Goal: Transaction & Acquisition: Purchase product/service

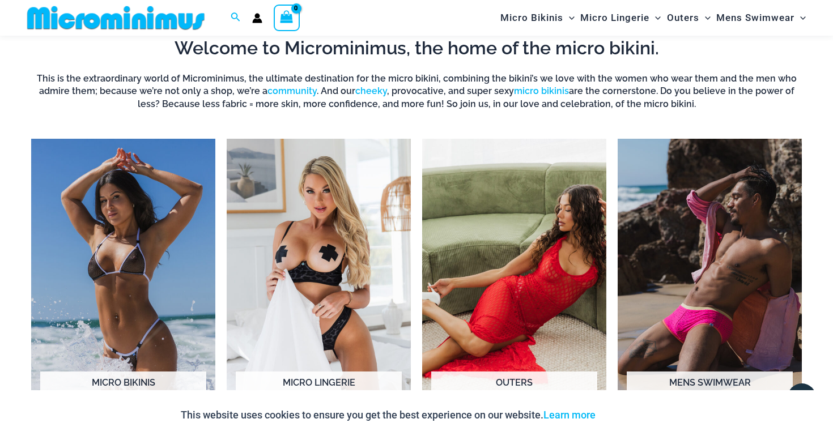
scroll to position [845, 0]
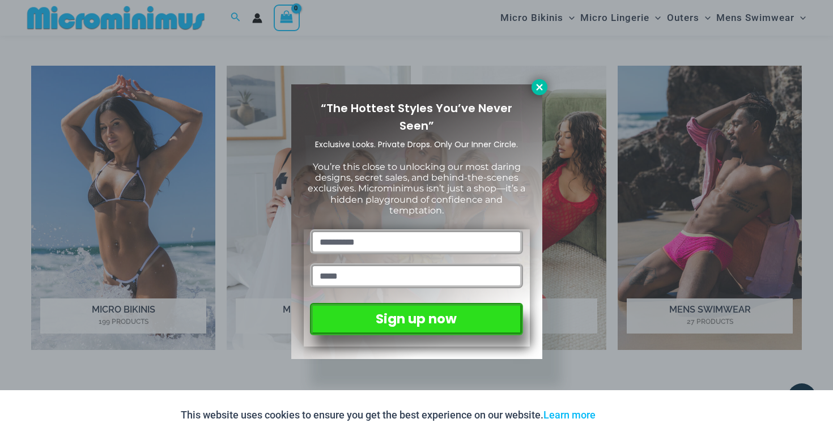
click at [538, 86] on icon at bounding box center [539, 87] width 6 height 6
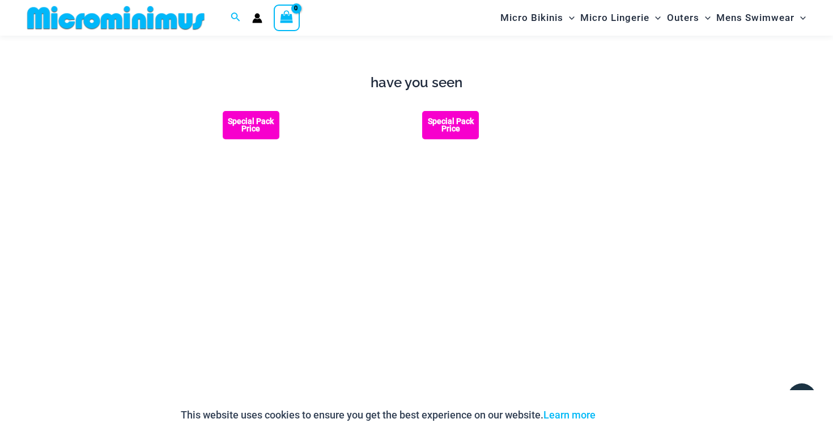
scroll to position [897, 0]
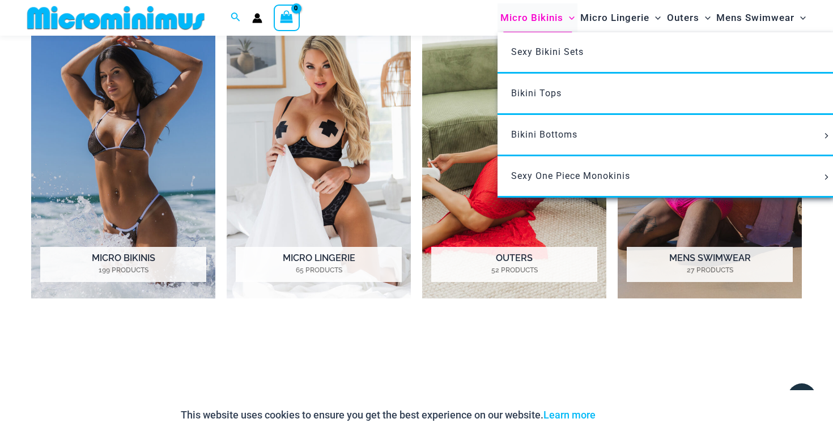
click at [541, 17] on span "Micro Bikinis" at bounding box center [531, 17] width 63 height 29
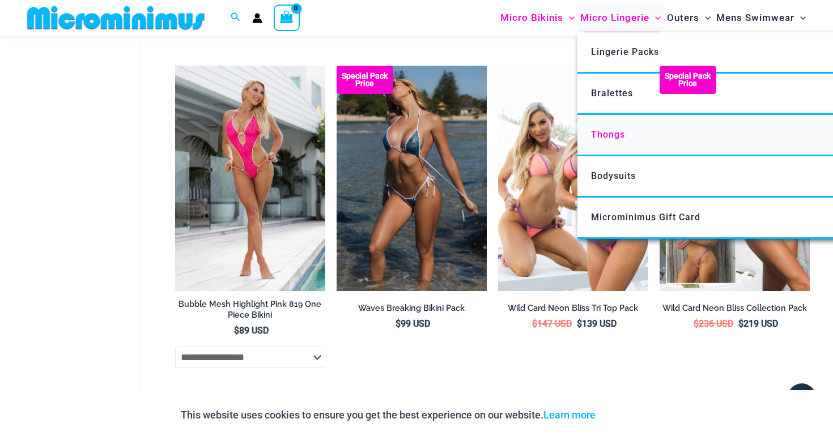
scroll to position [2787, 0]
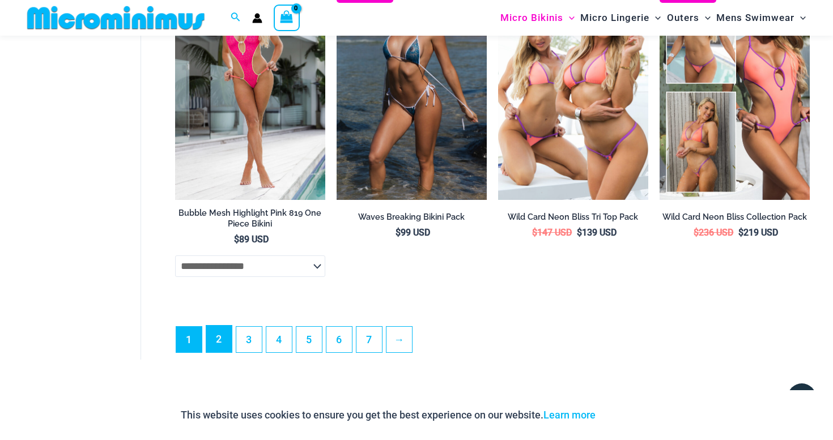
click at [225, 337] on link "2" at bounding box center [219, 339] width 26 height 27
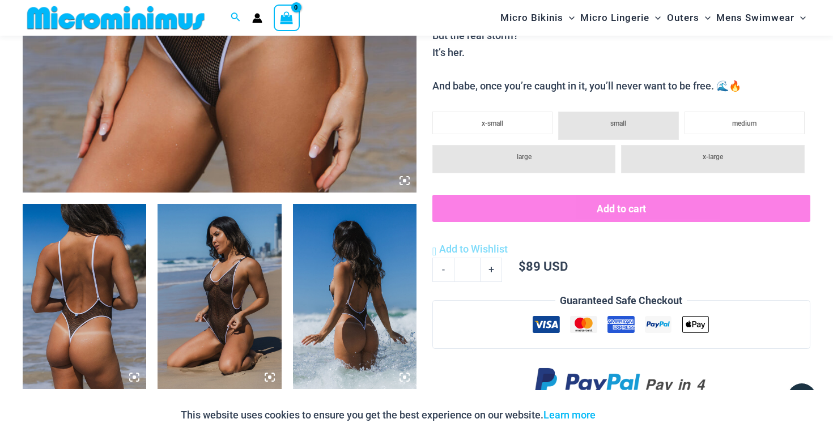
scroll to position [583, 0]
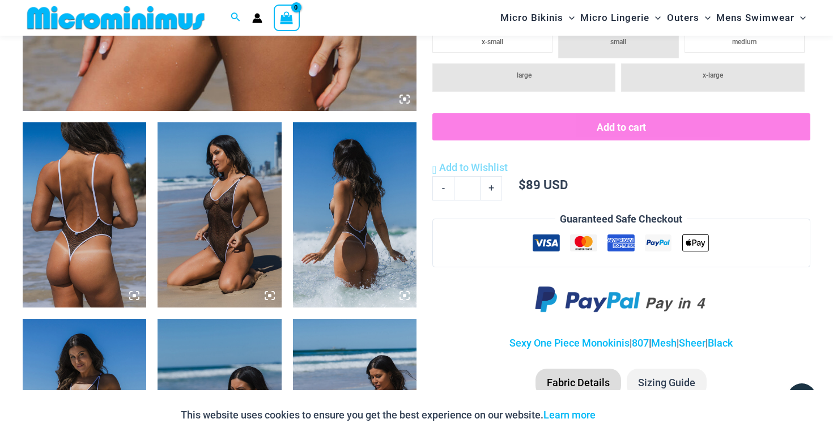
click at [250, 214] on img at bounding box center [220, 214] width 124 height 185
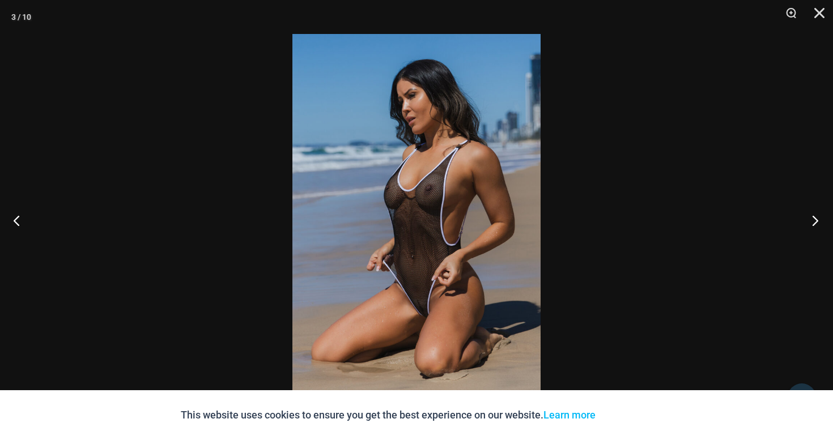
click at [817, 215] on button "Next" at bounding box center [812, 220] width 43 height 57
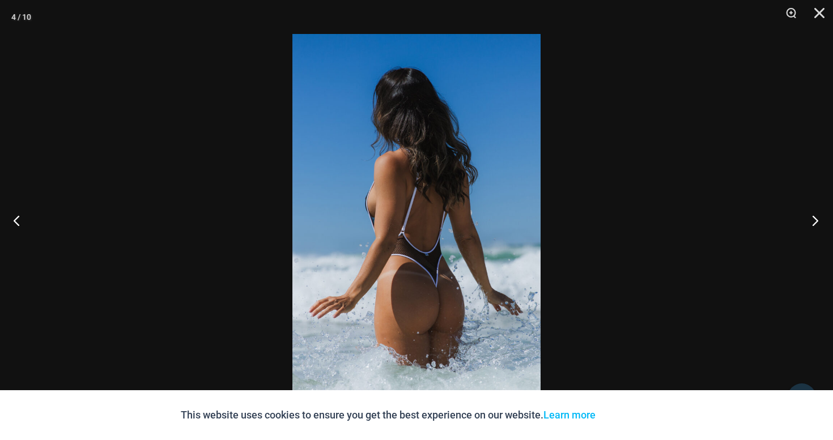
click at [817, 215] on button "Next" at bounding box center [812, 220] width 43 height 57
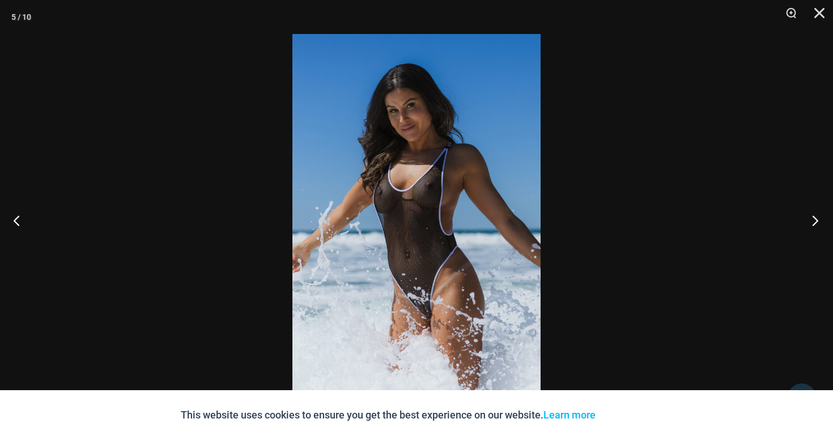
click at [817, 215] on button "Next" at bounding box center [812, 220] width 43 height 57
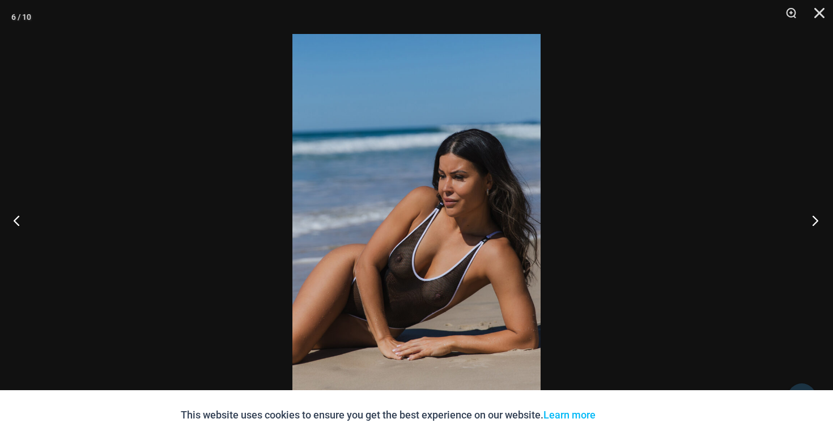
click at [817, 215] on button "Next" at bounding box center [812, 220] width 43 height 57
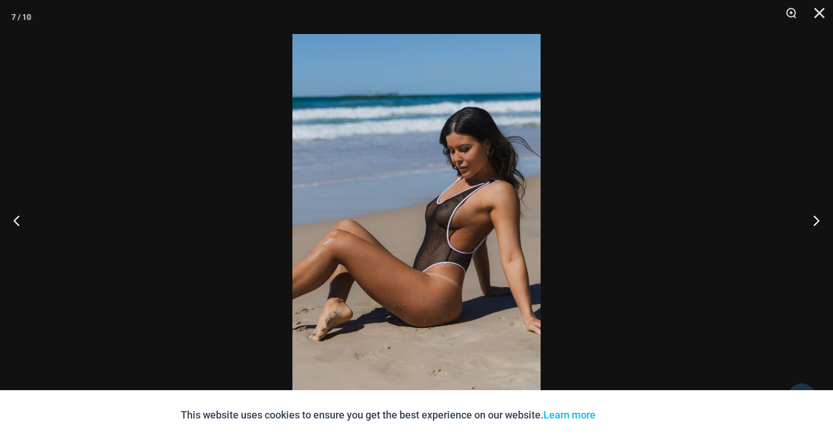
click at [653, 75] on div at bounding box center [416, 220] width 833 height 440
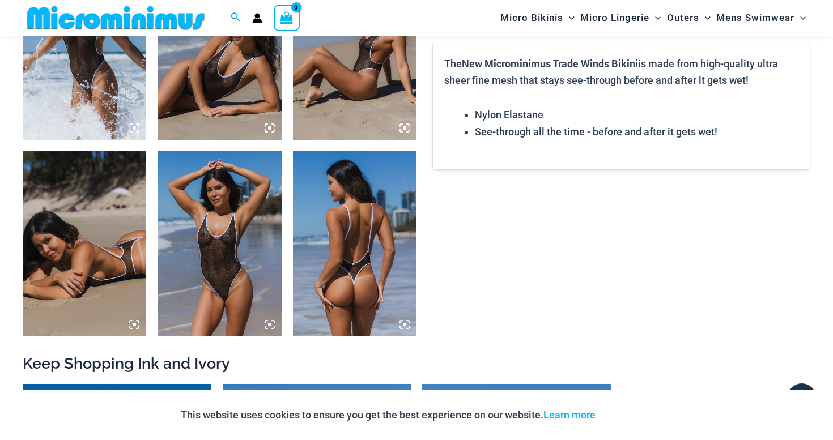
scroll to position [948, 0]
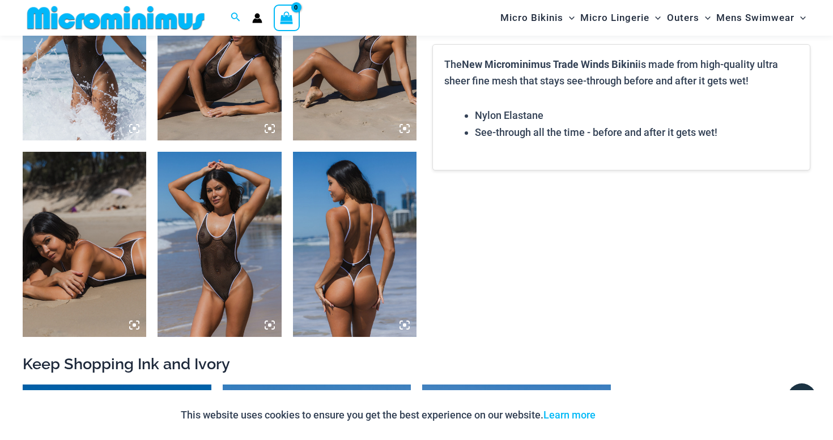
click at [201, 254] on img at bounding box center [220, 244] width 124 height 185
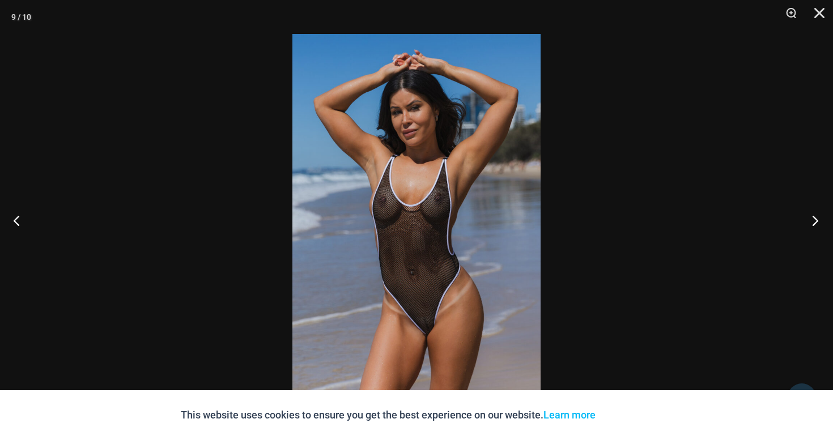
click at [814, 224] on button "Next" at bounding box center [812, 220] width 43 height 57
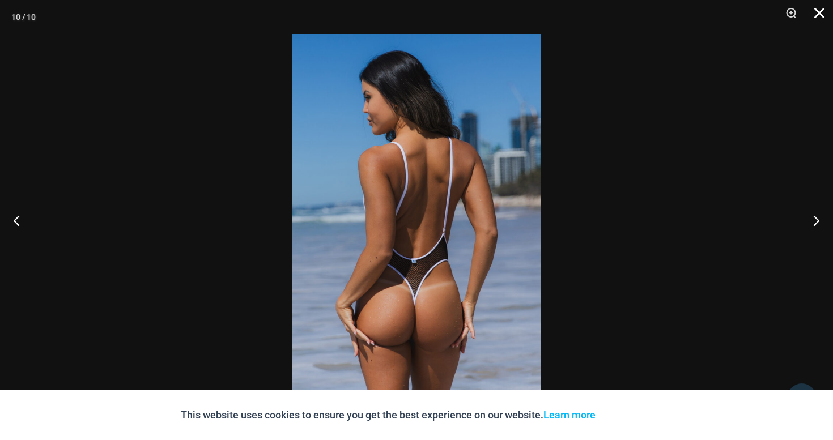
click at [822, 6] on button "Close" at bounding box center [815, 17] width 28 height 34
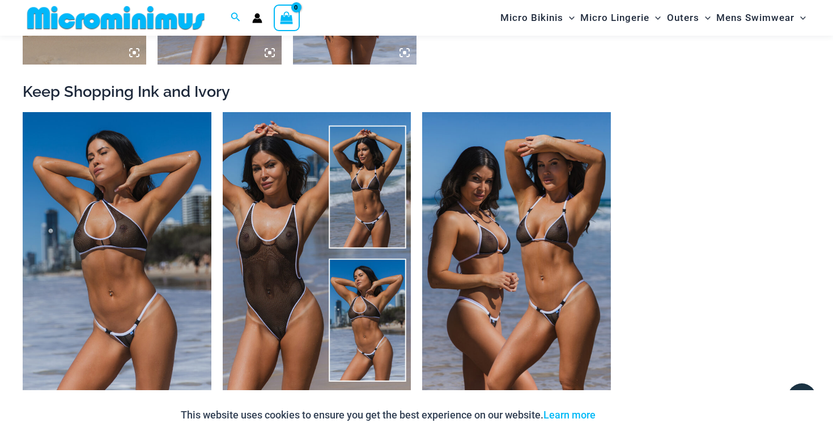
scroll to position [1358, 0]
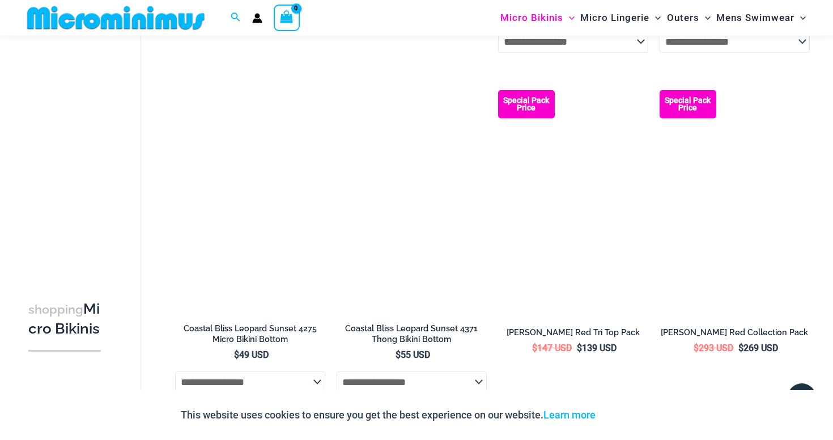
scroll to position [1211, 0]
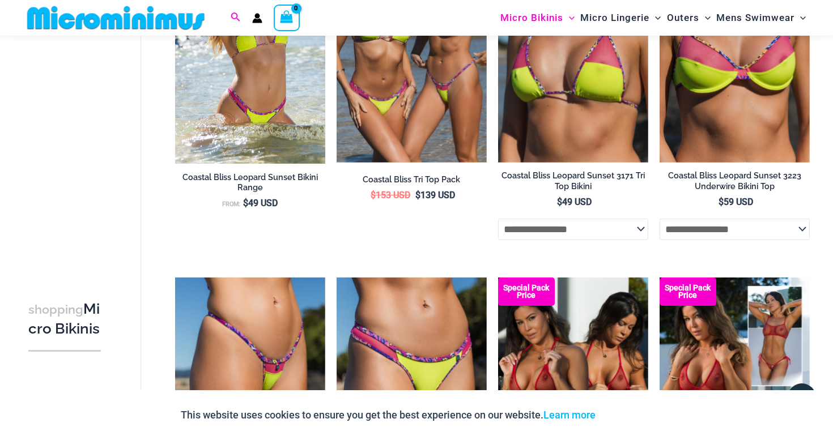
click at [235, 20] on icon "Search icon link" at bounding box center [235, 17] width 9 height 10
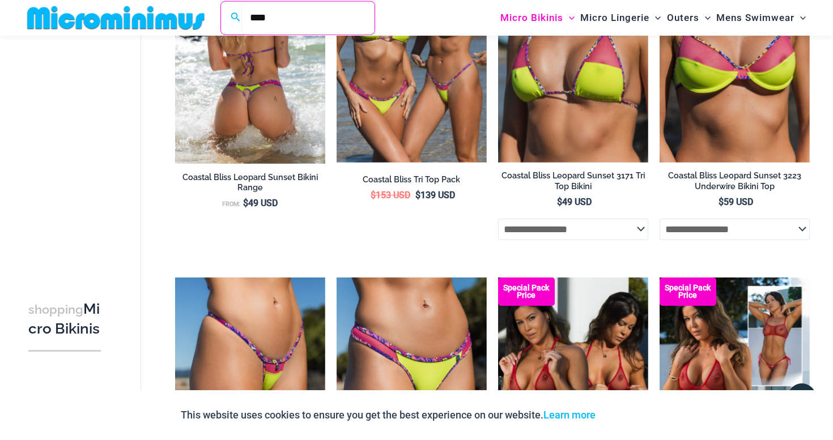
type input "****"
click button "Search" at bounding box center [0, 0] width 0 height 0
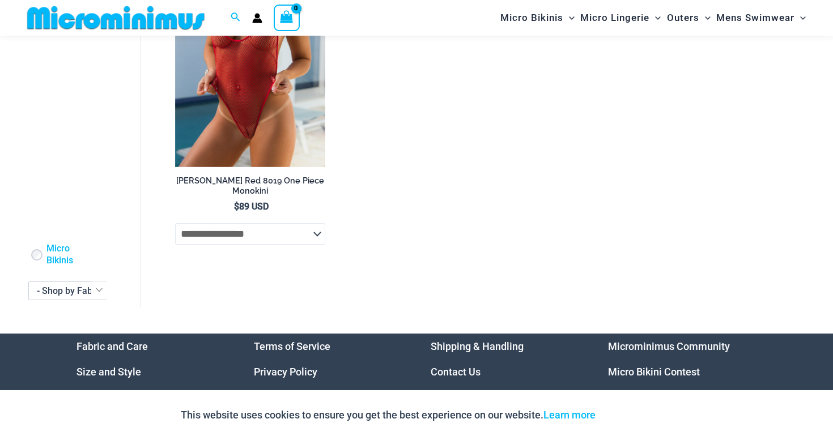
scroll to position [190, 0]
